Goal: Book appointment/travel/reservation

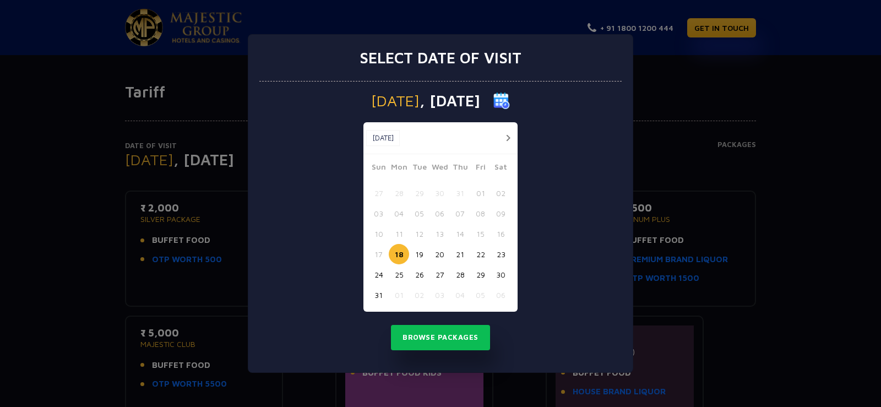
click at [399, 254] on button "18" at bounding box center [399, 254] width 20 height 20
click at [419, 342] on button "Browse Packages" at bounding box center [440, 337] width 99 height 25
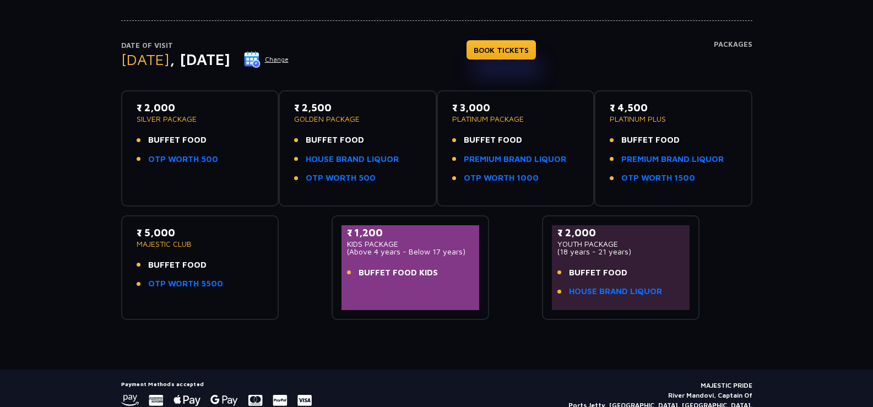
scroll to position [110, 0]
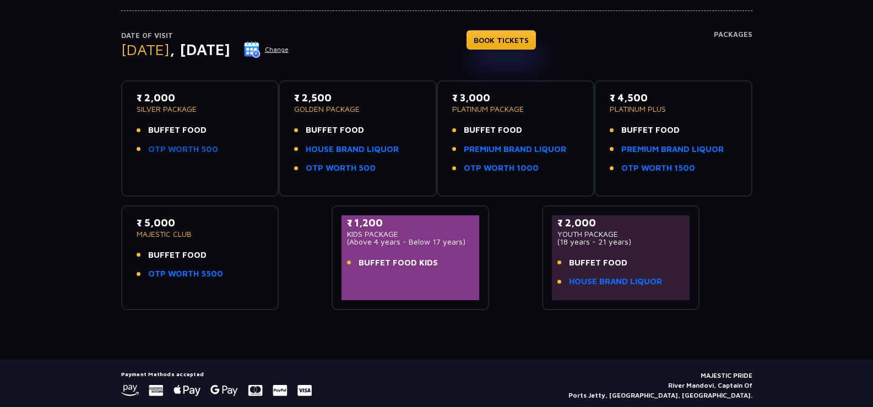
click at [196, 151] on link "OTP WORTH 500" at bounding box center [183, 149] width 70 height 13
click at [351, 150] on link "HOUSE BRAND LIQUOR" at bounding box center [352, 149] width 93 height 13
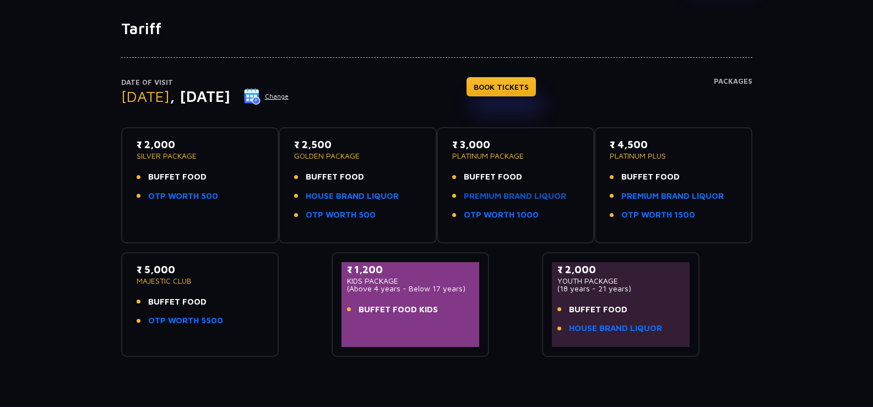
scroll to position [0, 0]
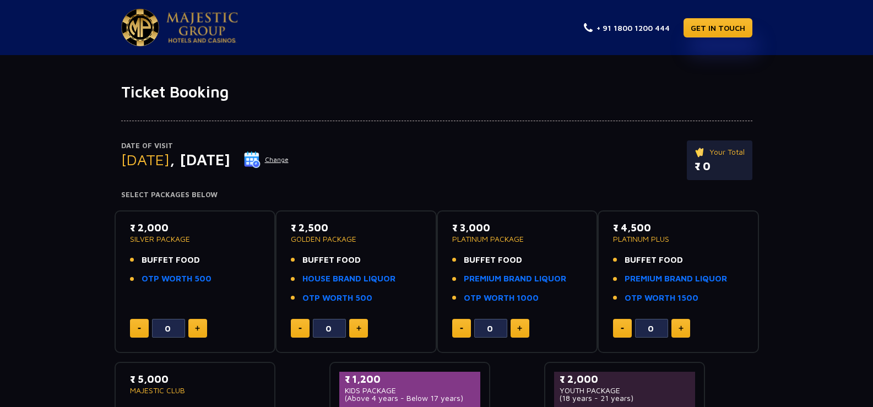
click at [372, 121] on div "Date of Visit [DATE] Change Your Total ₹ 0 Select Packages Below" at bounding box center [437, 150] width 644 height 98
